Goal: Task Accomplishment & Management: Manage account settings

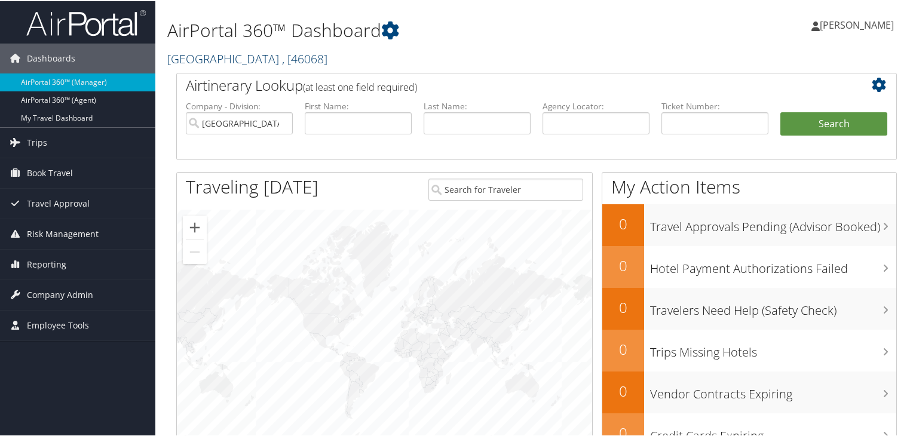
click at [316, 60] on span ", [ 46068 ]" at bounding box center [304, 58] width 45 height 16
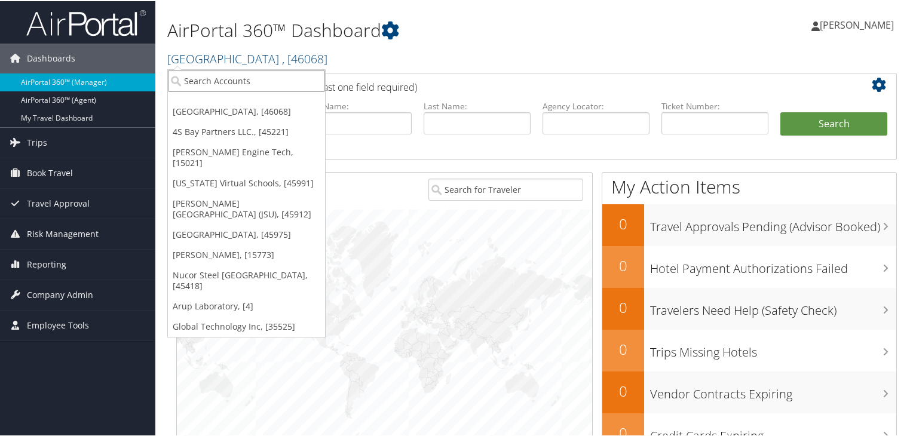
click at [250, 80] on input "search" at bounding box center [246, 80] width 157 height 22
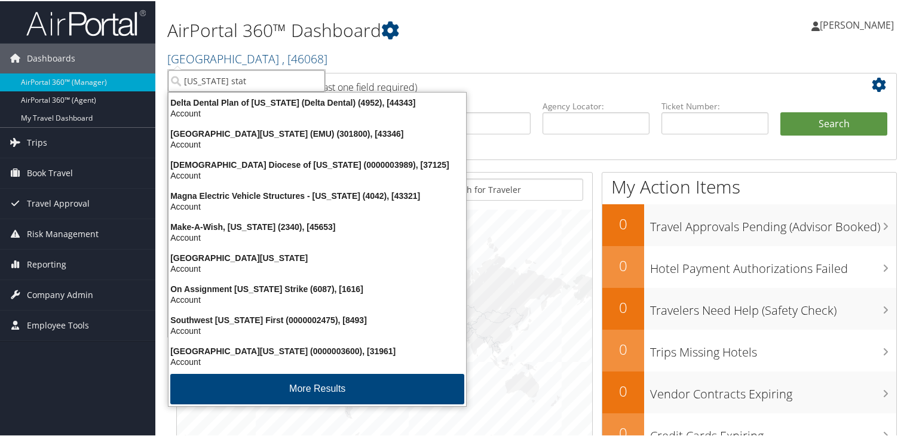
type input "michigan state"
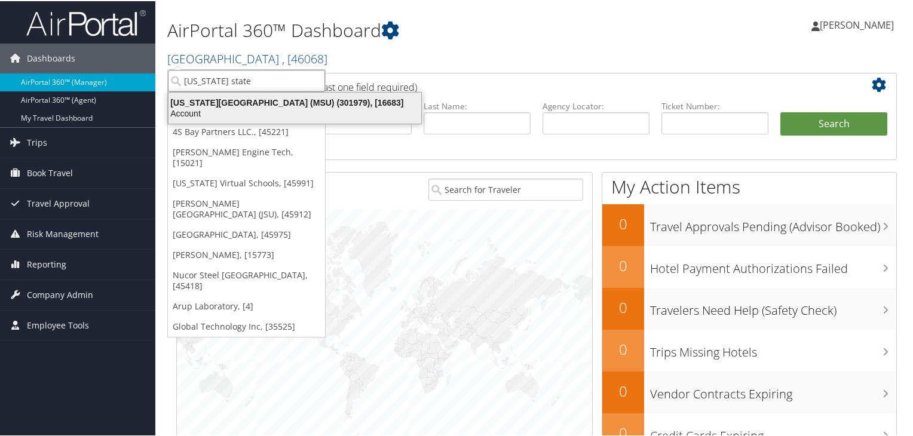
click at [265, 111] on div "Account" at bounding box center [294, 112] width 267 height 11
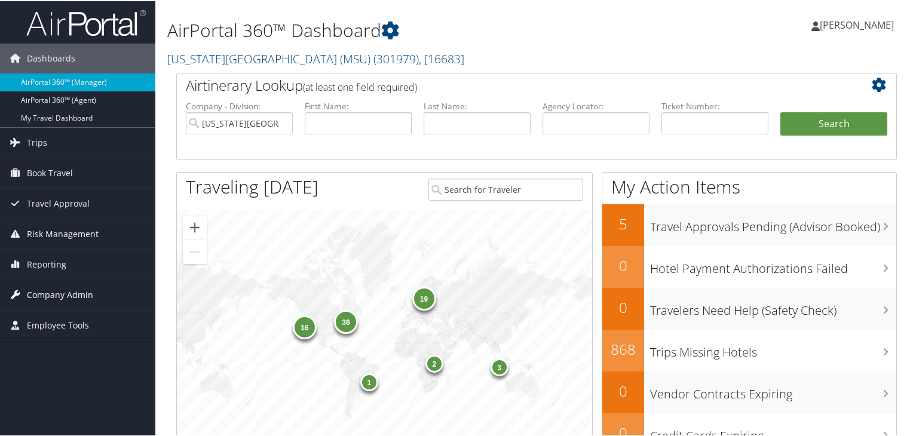
click at [52, 287] on span "Company Admin" at bounding box center [60, 294] width 66 height 30
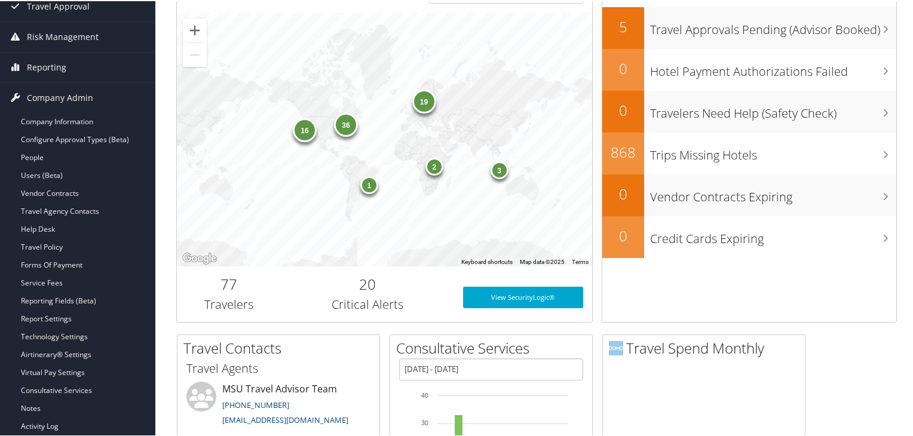
scroll to position [209, 0]
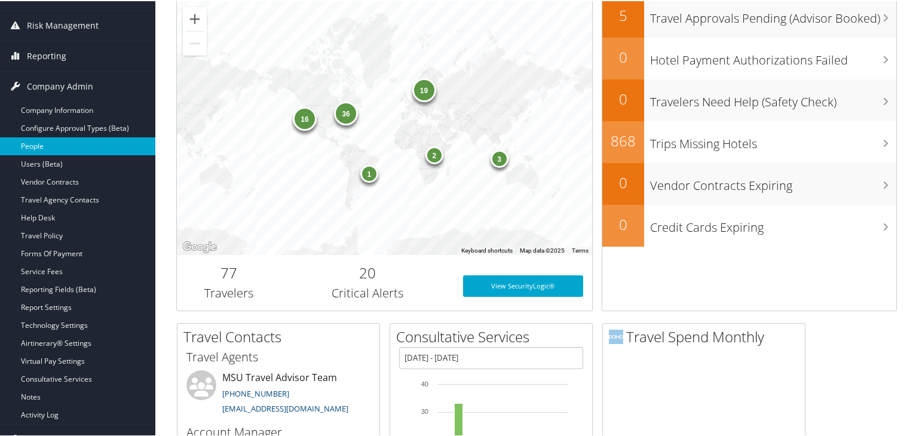
click at [38, 144] on link "People" at bounding box center [77, 145] width 155 height 18
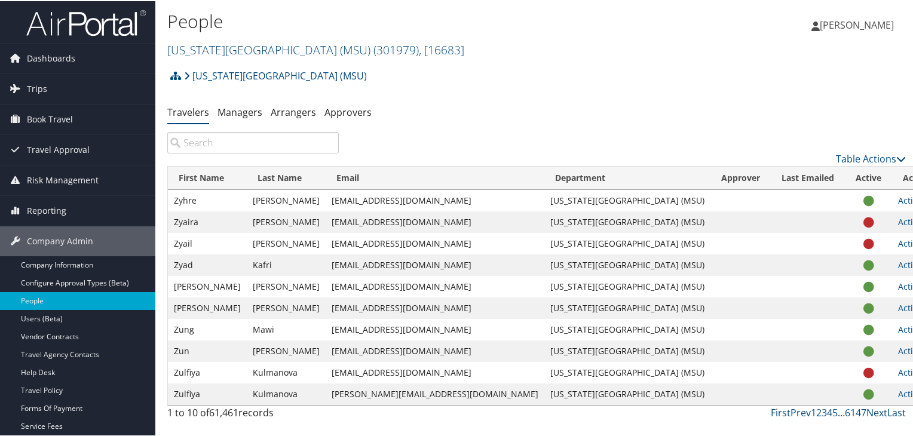
click at [204, 146] on input "search" at bounding box center [253, 142] width 172 height 22
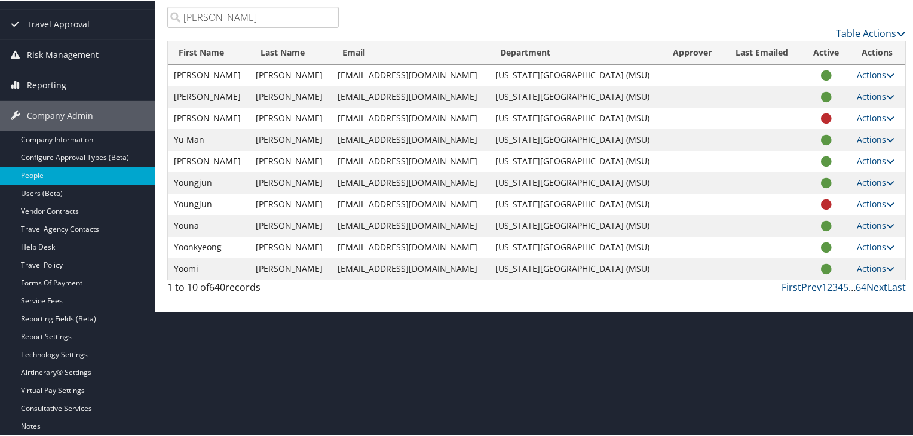
scroll to position [129, 0]
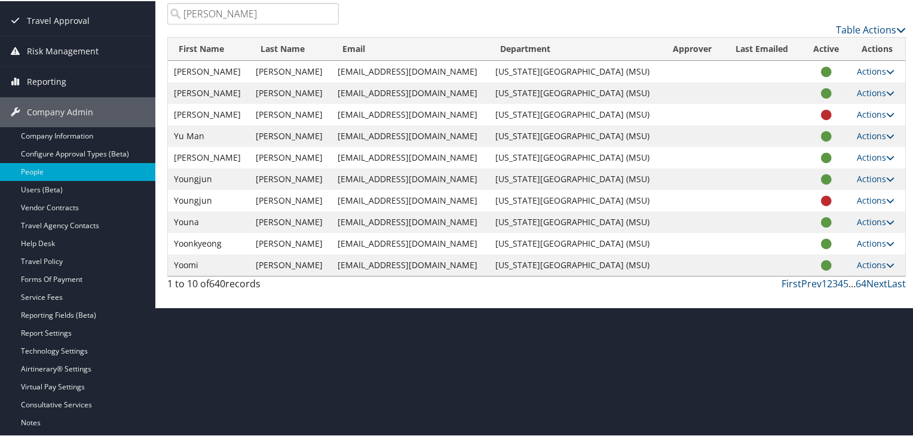
type input "[PERSON_NAME]"
